Goal: Book appointment/travel/reservation

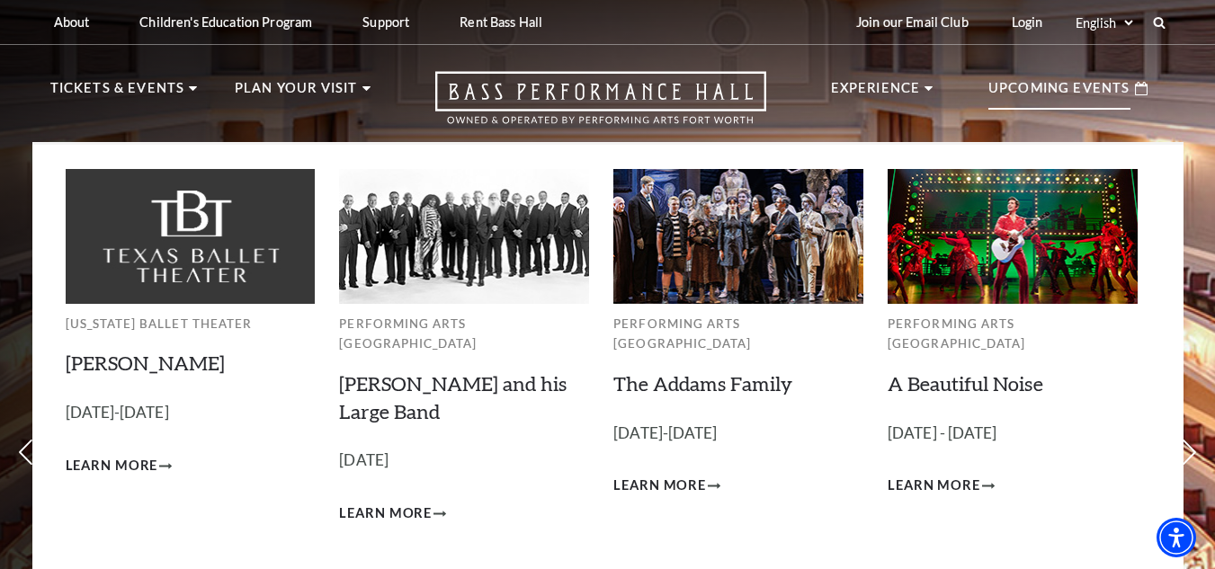
click at [1088, 71] on div "Upcoming Events" at bounding box center [1068, 88] width 195 height 51
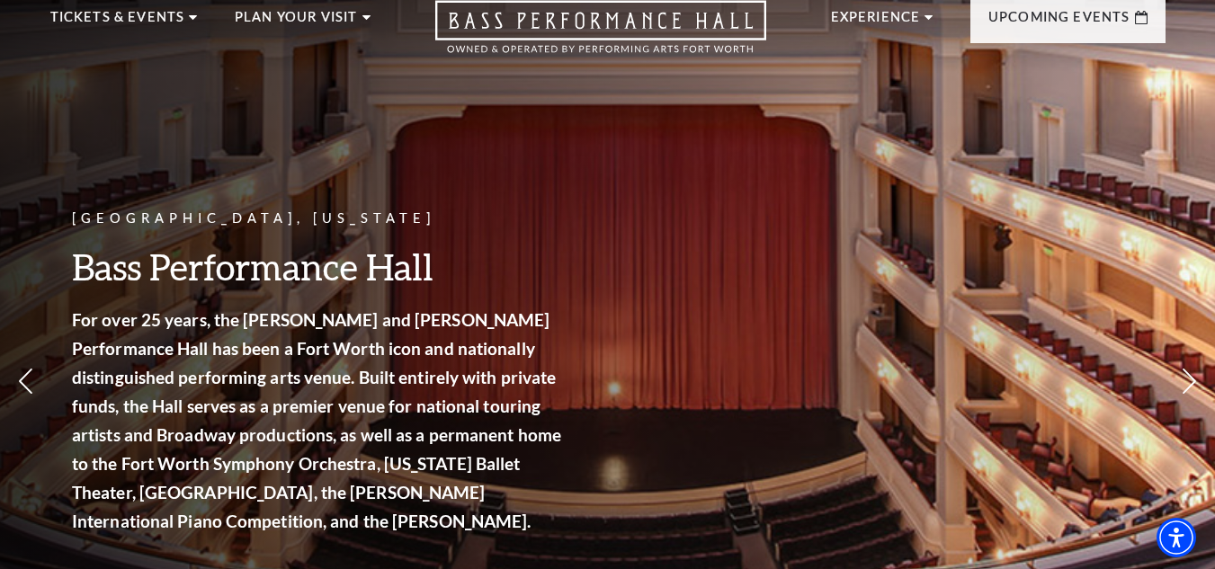
scroll to position [83, 0]
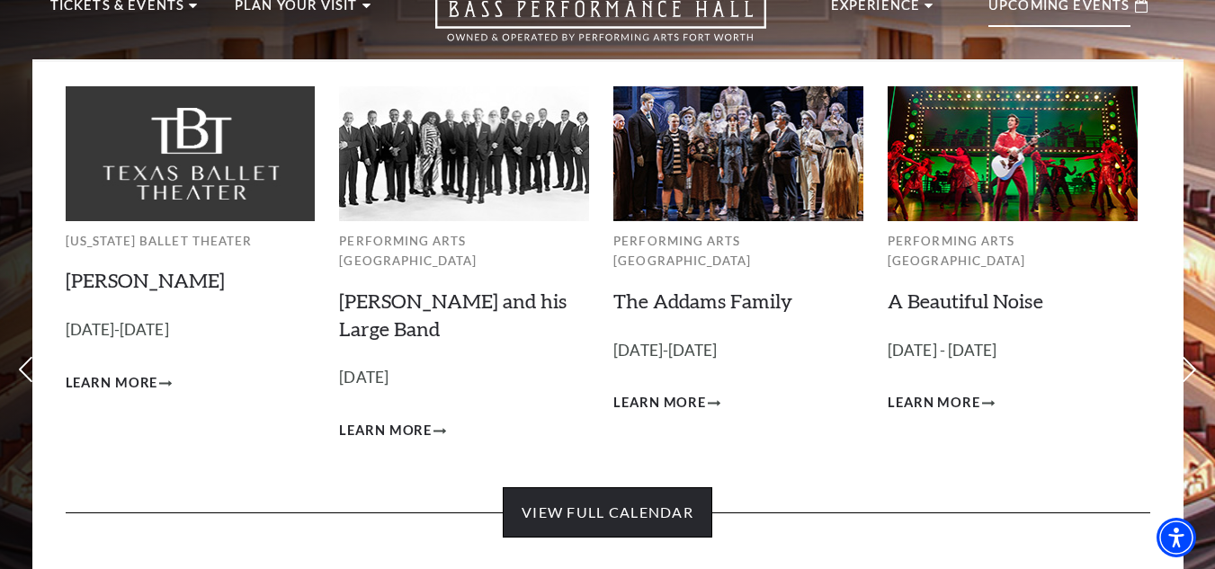
click at [539, 492] on link "View Full Calendar" at bounding box center [608, 513] width 210 height 50
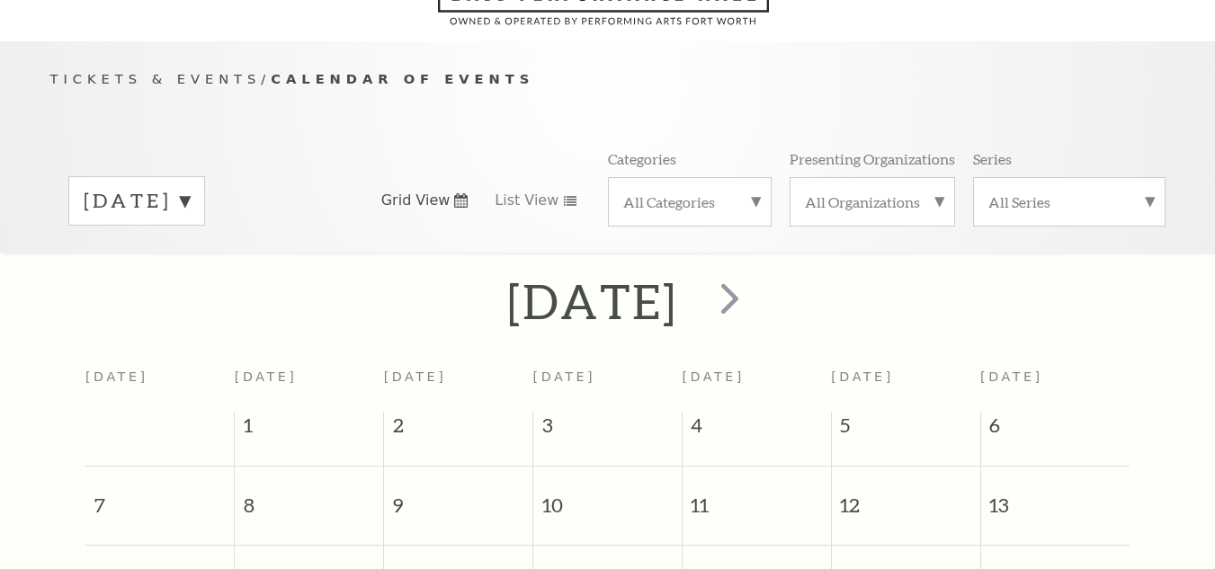
scroll to position [159, 0]
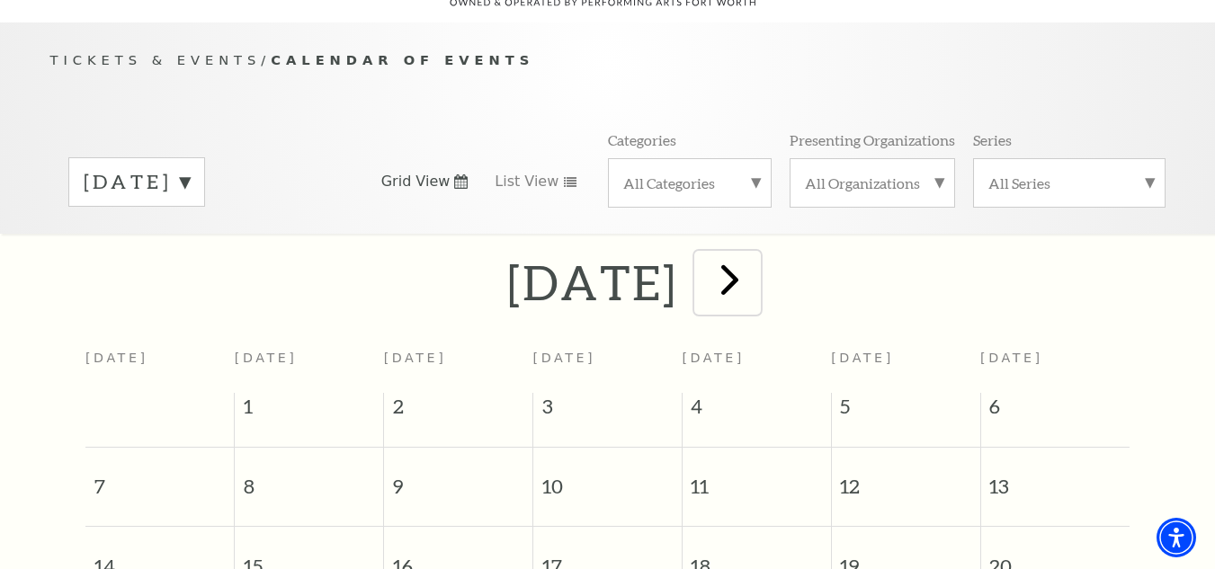
click at [756, 255] on span "next" at bounding box center [729, 279] width 51 height 51
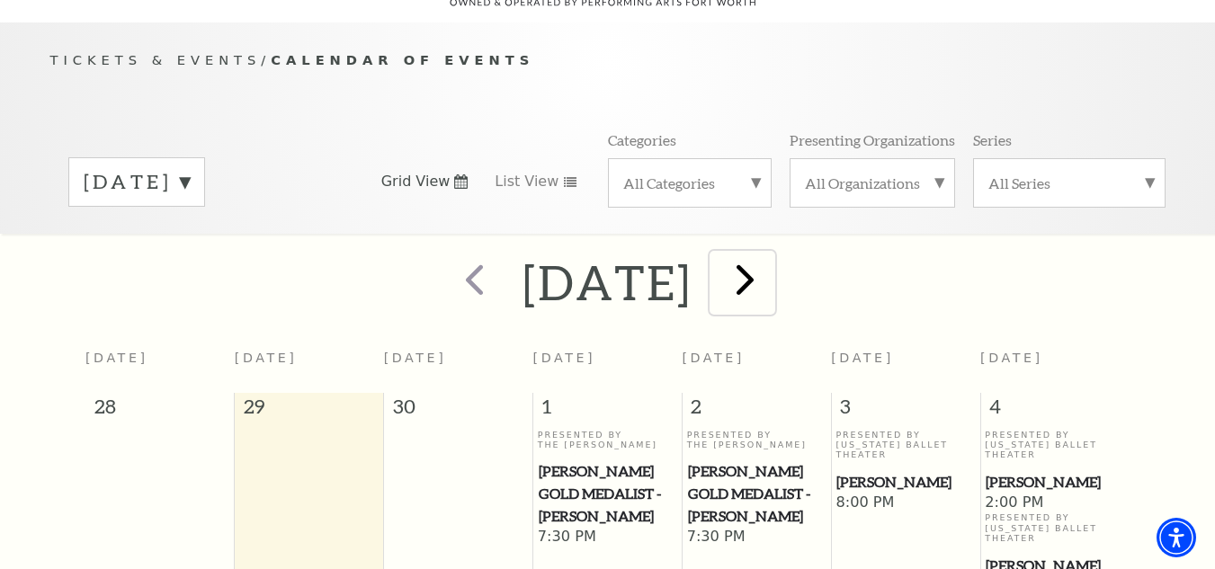
click at [771, 257] on span "next" at bounding box center [745, 279] width 51 height 51
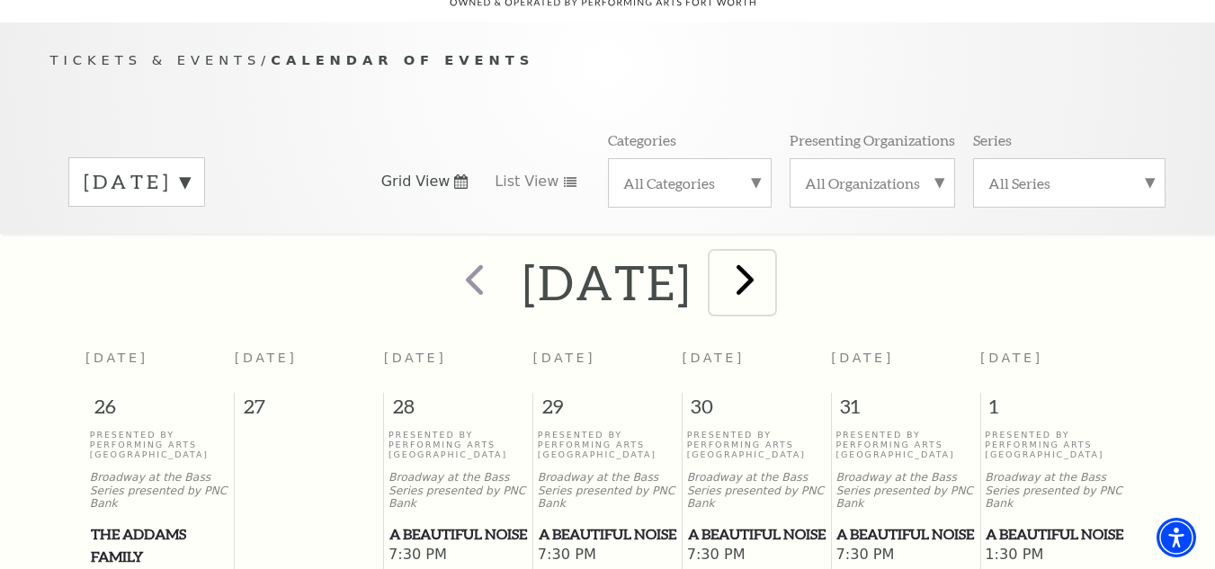
click at [771, 260] on span "next" at bounding box center [745, 279] width 51 height 51
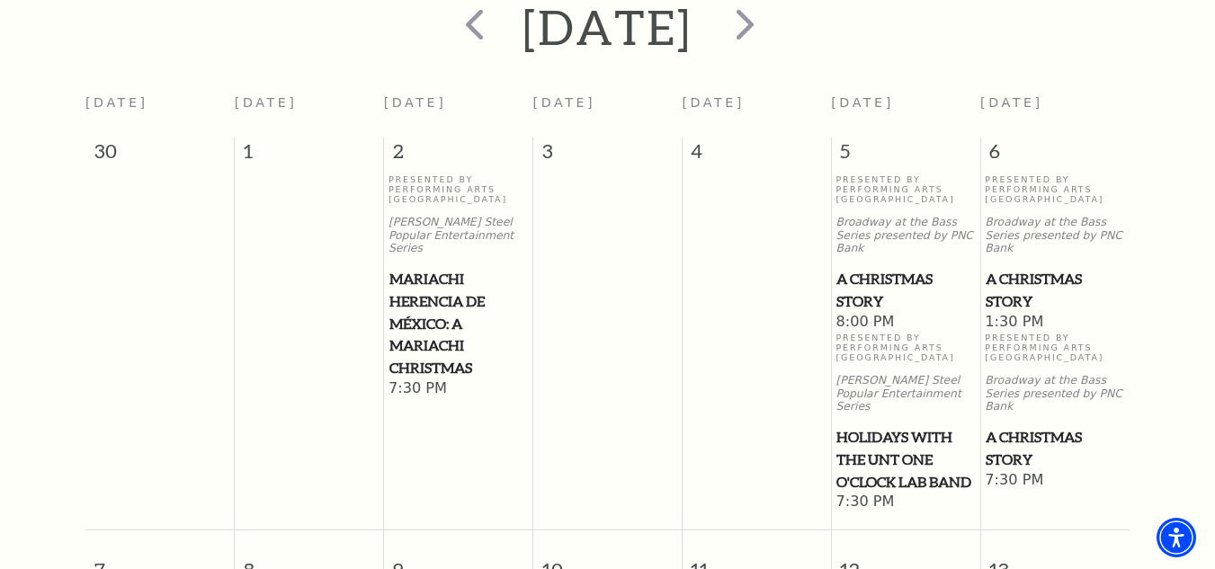
scroll to position [411, 0]
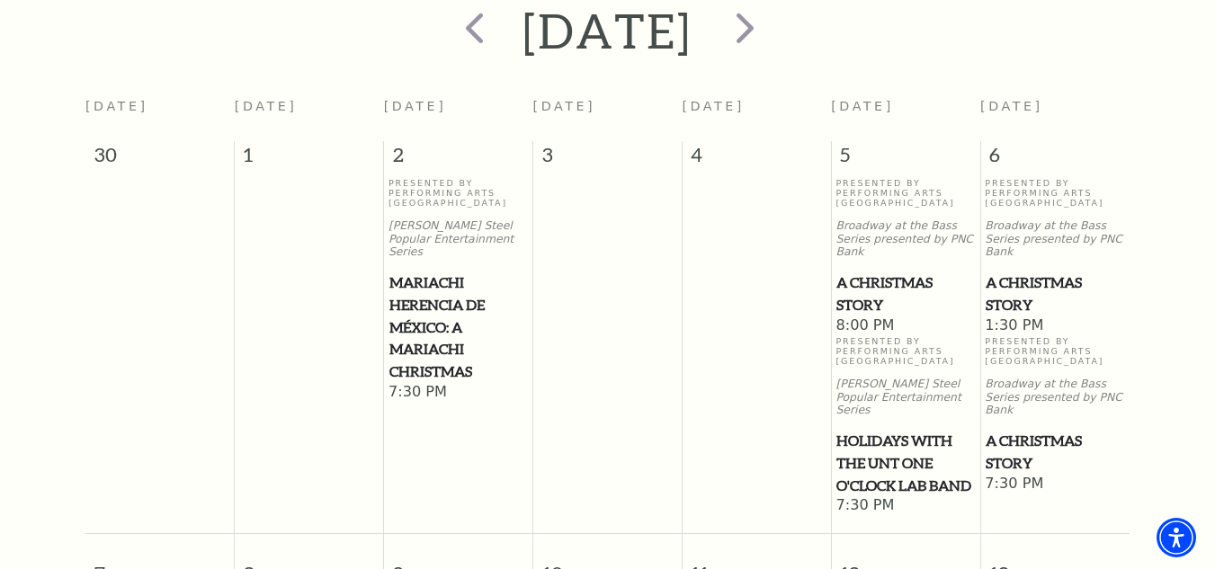
click at [900, 430] on span "Holidays with the UNT One O'Clock Lab Band" at bounding box center [906, 463] width 138 height 67
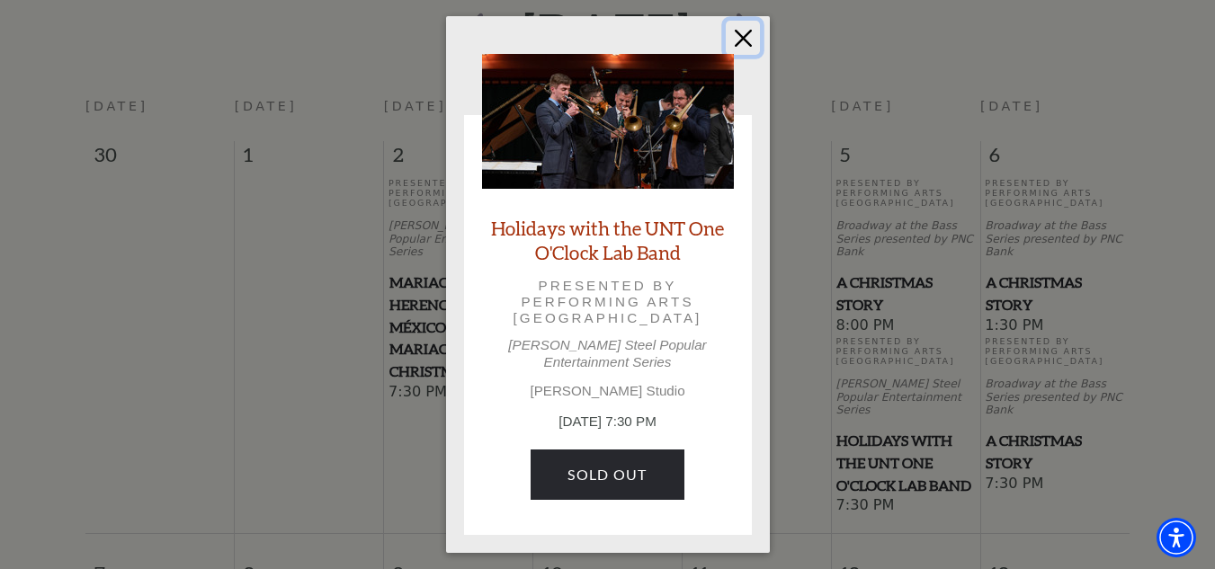
click at [748, 45] on button "Close" at bounding box center [743, 38] width 34 height 34
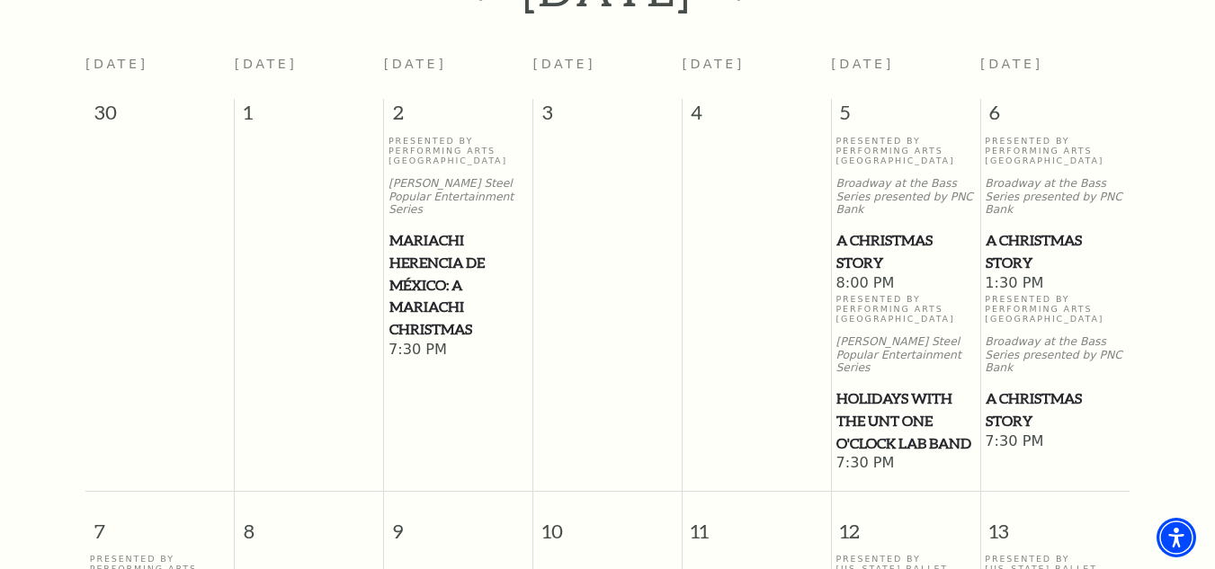
scroll to position [372, 0]
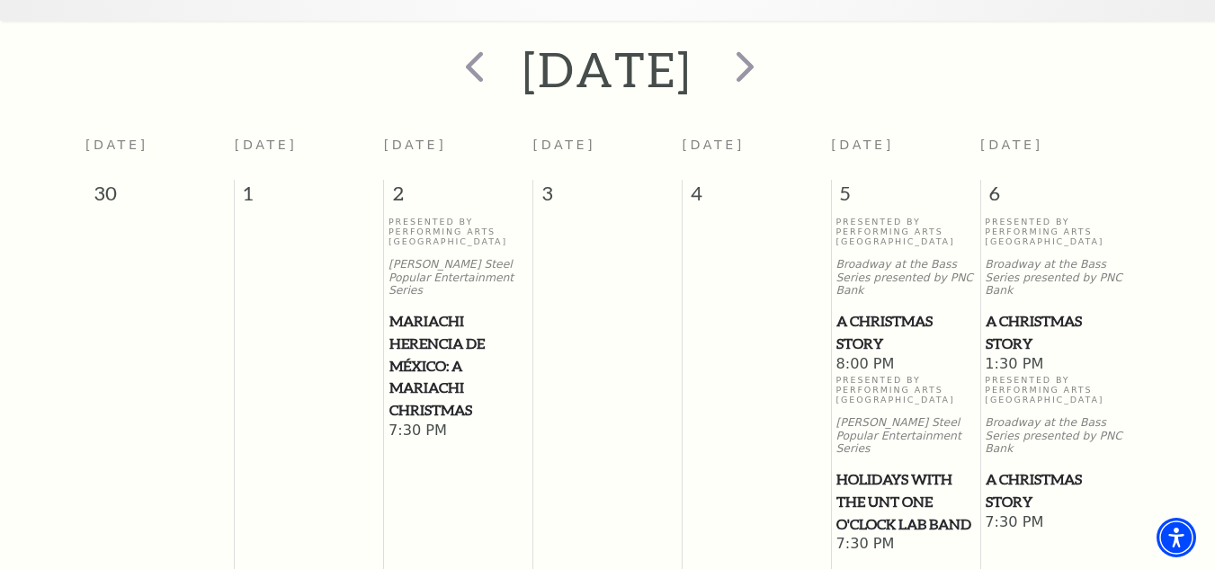
click at [882, 478] on span "Holidays with the UNT One O'Clock Lab Band" at bounding box center [906, 502] width 138 height 67
